Goal: Obtain resource: Download file/media

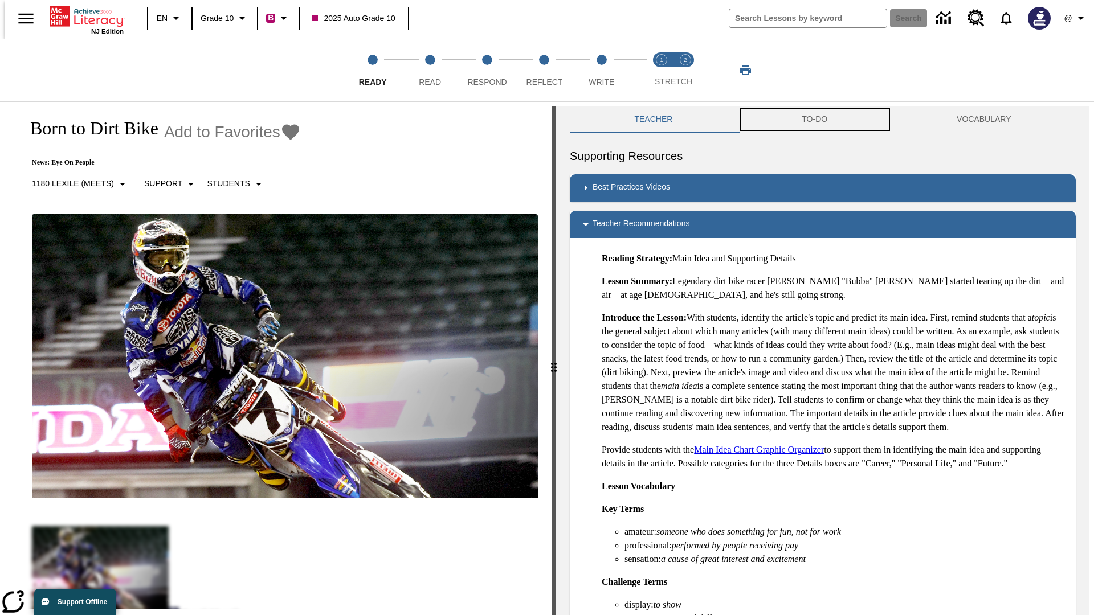
click at [815, 120] on button "TO-DO" at bounding box center [814, 119] width 155 height 27
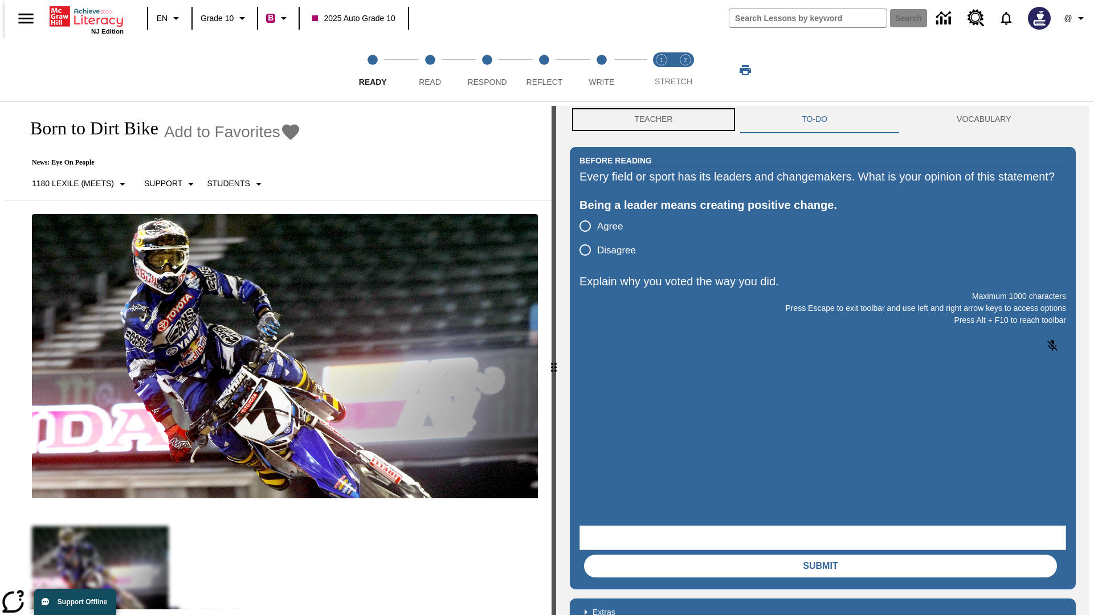
scroll to position [1, 0]
click at [650, 120] on button "Teacher" at bounding box center [653, 118] width 167 height 27
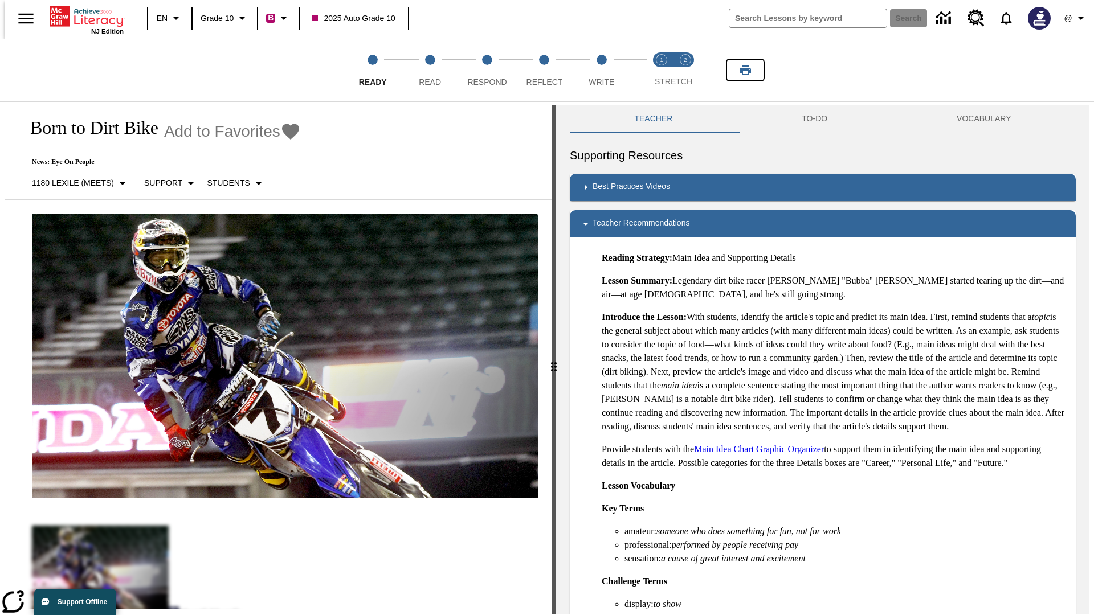
click at [745, 70] on icon "Print" at bounding box center [744, 70] width 11 height 10
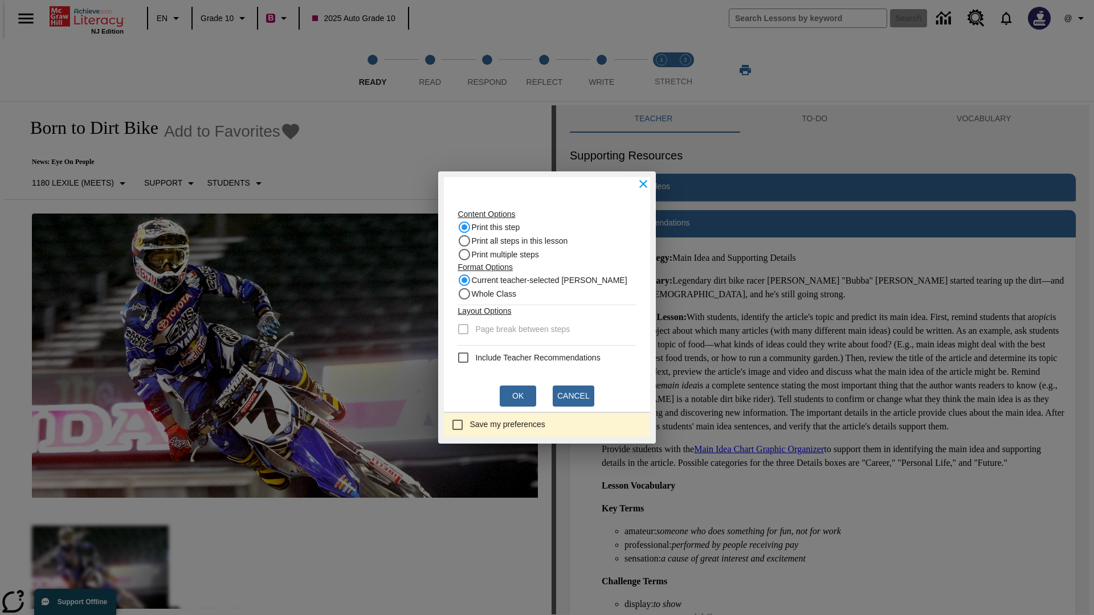
click at [467, 358] on recommendation "Include Teacher Recommendations" at bounding box center [463, 358] width 14 height 14
checkbox recommendation "true"
click at [518, 396] on button "Ok" at bounding box center [518, 396] width 36 height 21
